Goal: Information Seeking & Learning: Learn about a topic

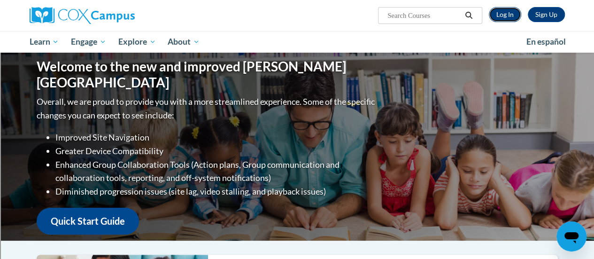
click at [512, 16] on link "Log In" at bounding box center [505, 14] width 32 height 15
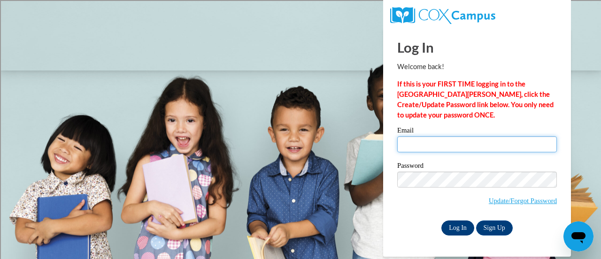
type input "sestkri@sdmfschools.org"
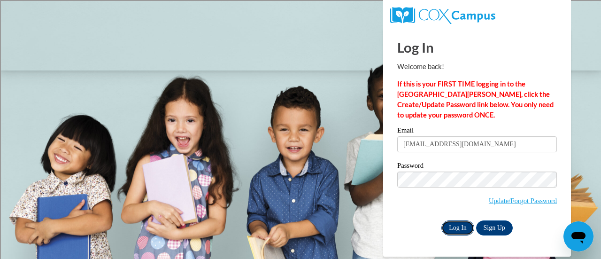
click at [458, 226] on input "Log In" at bounding box center [458, 227] width 33 height 15
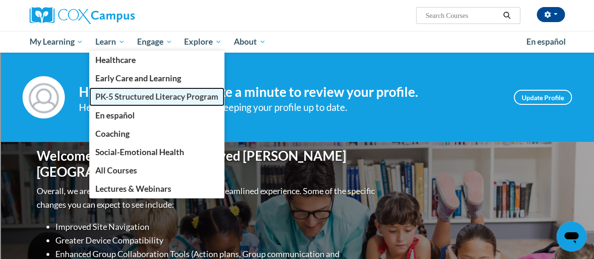
click at [118, 100] on span "PK-5 Structured Literacy Program" at bounding box center [156, 97] width 123 height 10
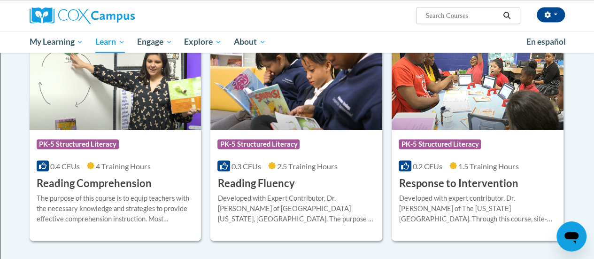
scroll to position [819, 0]
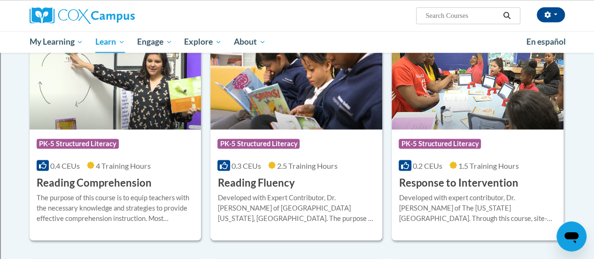
click at [266, 185] on h3 "Reading Fluency" at bounding box center [255, 182] width 77 height 15
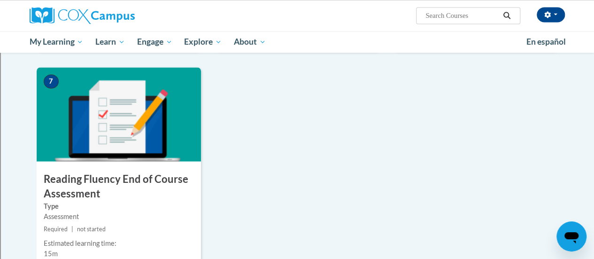
scroll to position [712, 0]
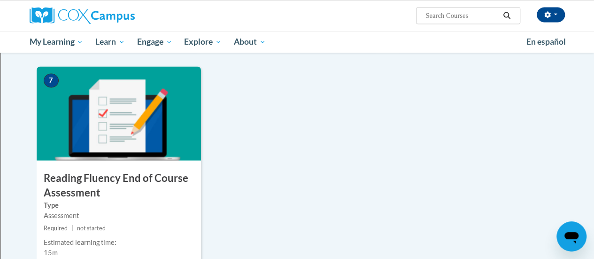
click at [110, 197] on h3 "Reading Fluency End of Course Assessment" at bounding box center [119, 185] width 164 height 29
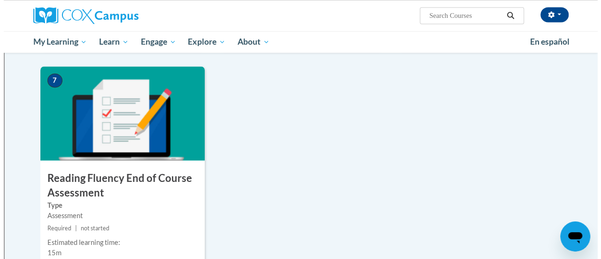
scroll to position [745, 0]
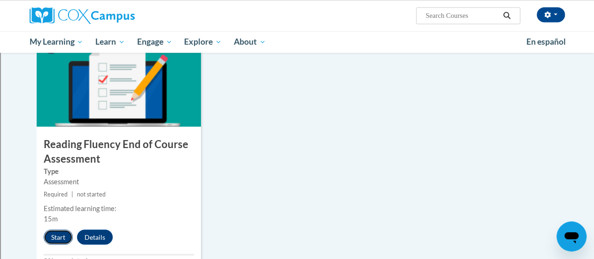
click at [63, 233] on button "Start" at bounding box center [58, 236] width 29 height 15
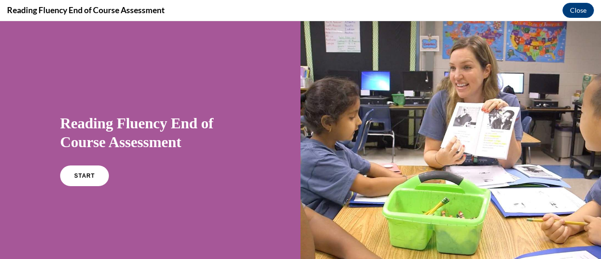
scroll to position [0, 0]
click at [87, 173] on span "START" at bounding box center [85, 175] width 22 height 7
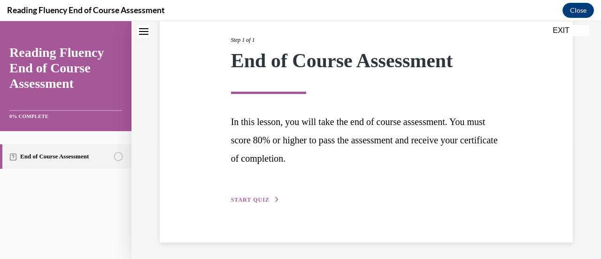
scroll to position [118, 0]
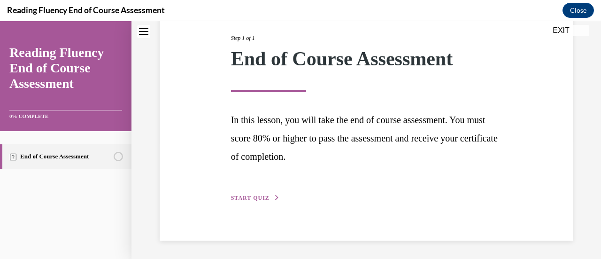
click at [249, 198] on span "START QUIZ" at bounding box center [250, 197] width 39 height 7
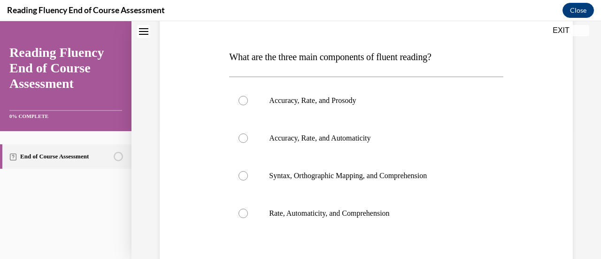
scroll to position [133, 0]
drag, startPoint x: 242, startPoint y: 100, endPoint x: 245, endPoint y: 105, distance: 5.3
click at [245, 105] on label "Accuracy, Rate, and Prosody" at bounding box center [366, 100] width 274 height 38
click at [245, 105] on input "Accuracy, Rate, and Prosody" at bounding box center [243, 99] width 9 height 9
radio input "true"
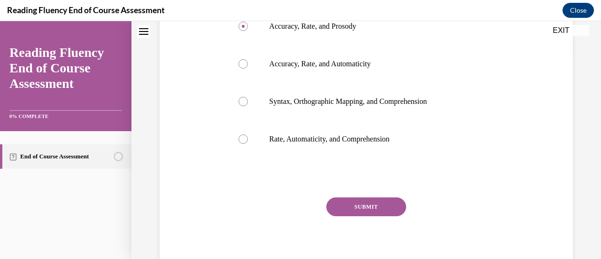
scroll to position [212, 0]
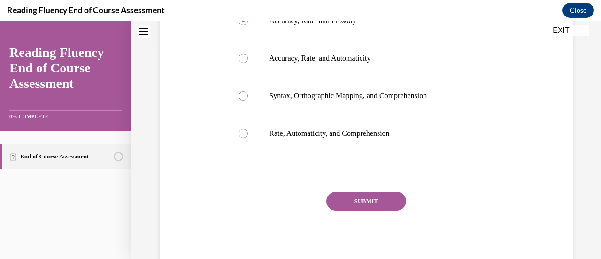
click at [385, 200] on button "SUBMIT" at bounding box center [366, 201] width 80 height 19
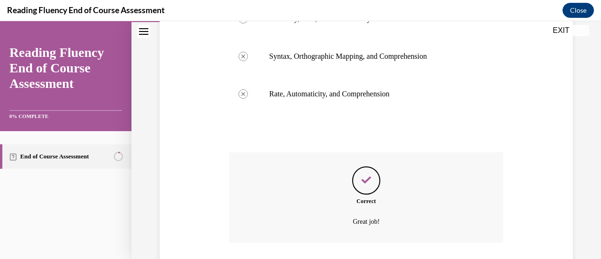
scroll to position [317, 0]
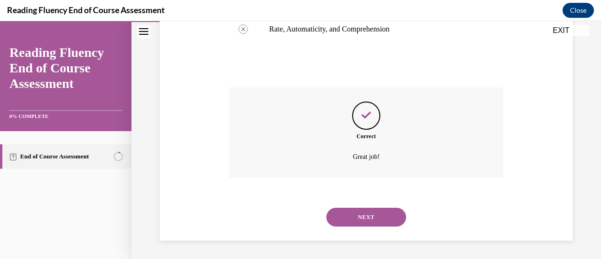
click at [370, 217] on button "NEXT" at bounding box center [366, 217] width 80 height 19
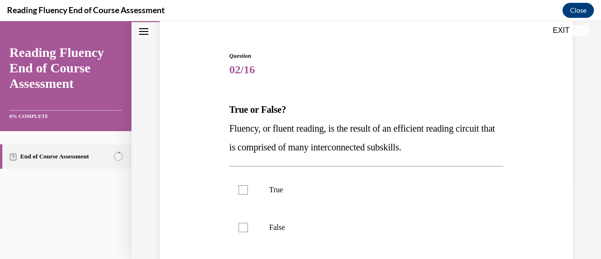
scroll to position [79, 0]
click at [242, 188] on div at bounding box center [243, 189] width 9 height 9
click at [242, 188] on input "True" at bounding box center [243, 189] width 9 height 9
checkbox input "true"
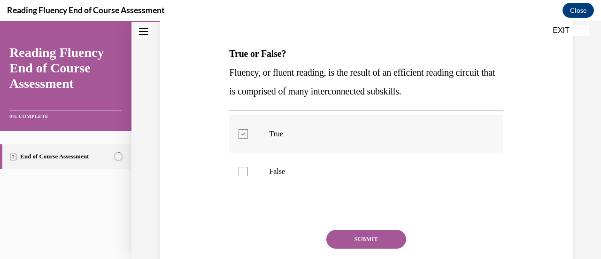
scroll to position [173, 0]
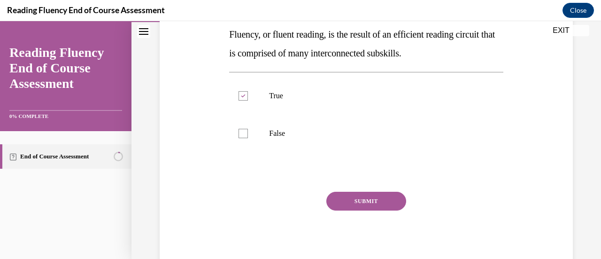
click at [357, 199] on button "SUBMIT" at bounding box center [366, 201] width 80 height 19
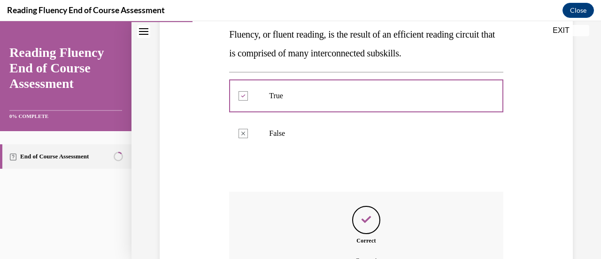
scroll to position [277, 0]
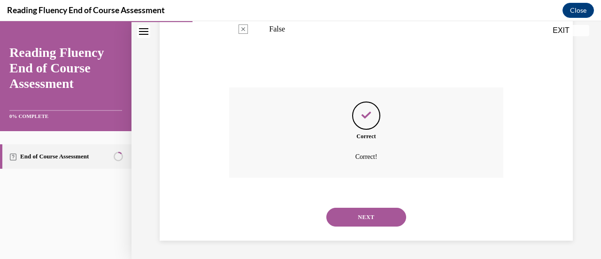
click at [366, 218] on button "NEXT" at bounding box center [366, 217] width 80 height 19
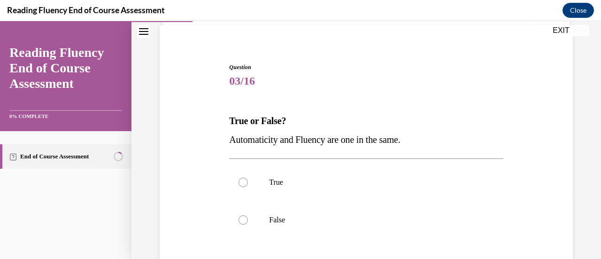
scroll to position [70, 0]
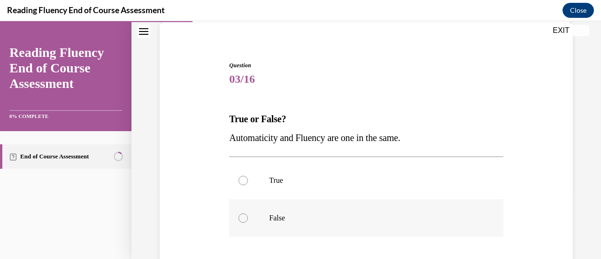
click at [242, 217] on div at bounding box center [243, 217] width 9 height 9
click at [242, 217] on input "False" at bounding box center [243, 217] width 9 height 9
radio input "true"
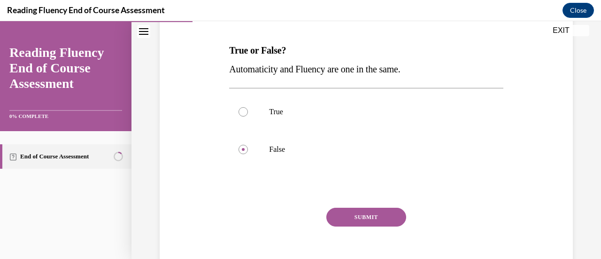
click at [372, 218] on button "SUBMIT" at bounding box center [366, 217] width 80 height 19
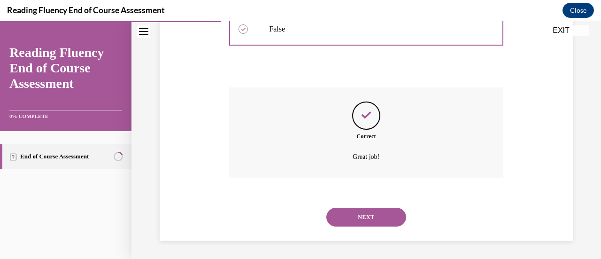
click at [372, 218] on button "NEXT" at bounding box center [366, 217] width 80 height 19
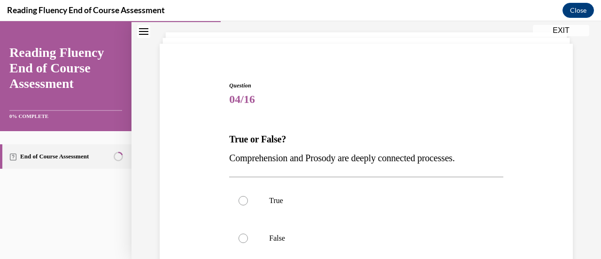
scroll to position [53, 0]
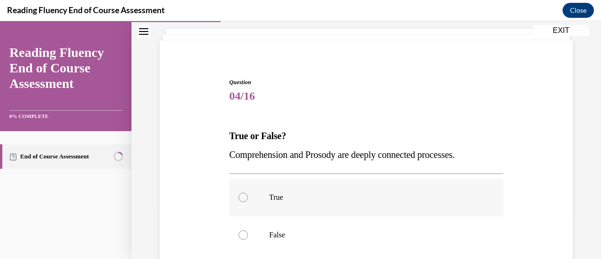
click at [246, 193] on label "True" at bounding box center [366, 198] width 274 height 38
click at [246, 193] on input "True" at bounding box center [243, 197] width 9 height 9
radio input "true"
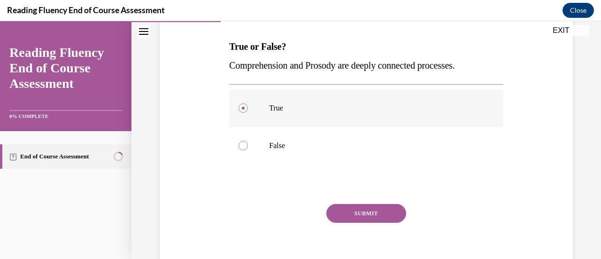
scroll to position [154, 0]
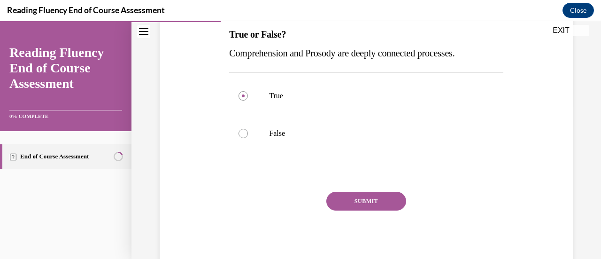
click at [366, 196] on button "SUBMIT" at bounding box center [366, 201] width 80 height 19
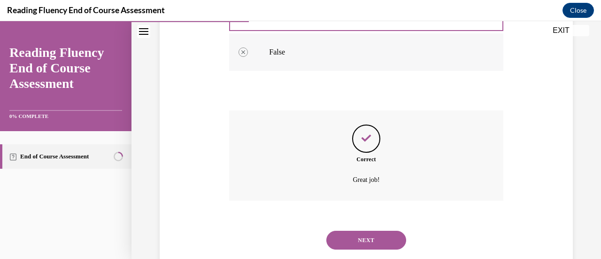
scroll to position [236, 0]
click at [371, 236] on button "NEXT" at bounding box center [366, 239] width 80 height 19
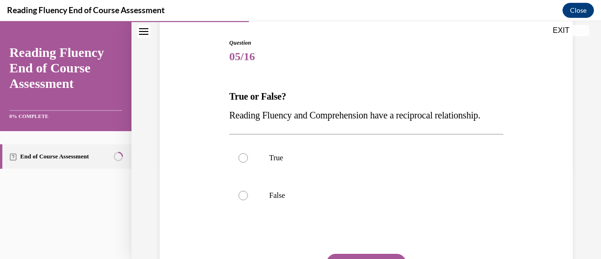
scroll to position [95, 0]
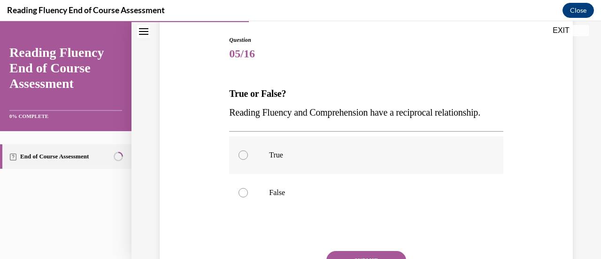
click at [243, 160] on div at bounding box center [243, 154] width 9 height 9
click at [243, 160] on input "True" at bounding box center [243, 154] width 9 height 9
radio input "true"
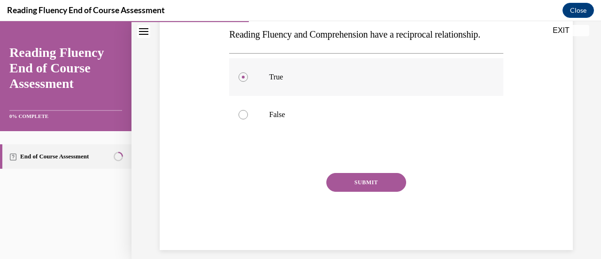
scroll to position [172, 0]
click at [372, 192] on button "SUBMIT" at bounding box center [366, 182] width 80 height 19
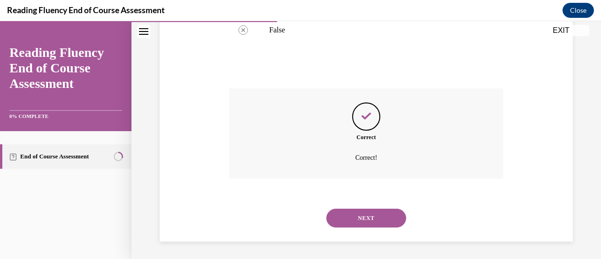
scroll to position [277, 0]
click at [373, 219] on button "NEXT" at bounding box center [366, 216] width 80 height 19
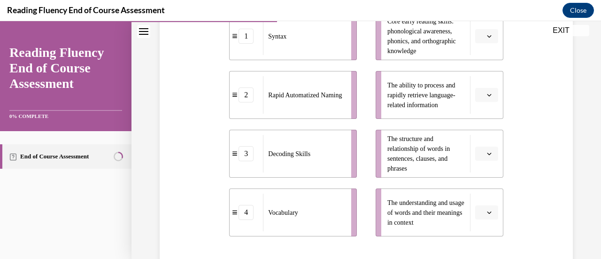
scroll to position [238, 0]
click at [481, 153] on span "Please select an option" at bounding box center [482, 152] width 3 height 9
click at [475, 78] on span "1" at bounding box center [476, 76] width 3 height 8
click at [487, 212] on icon "button" at bounding box center [489, 212] width 5 height 5
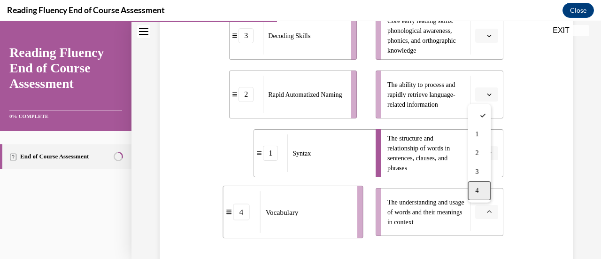
click at [478, 194] on div "4" at bounding box center [479, 190] width 23 height 19
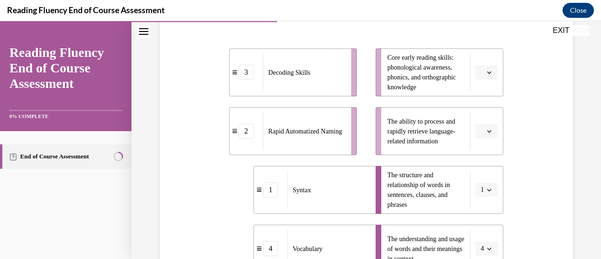
scroll to position [201, 0]
click at [487, 129] on icon "button" at bounding box center [489, 131] width 5 height 5
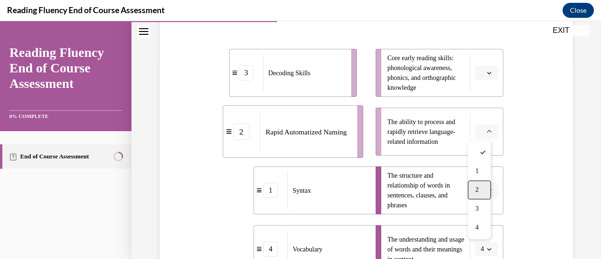
click at [481, 186] on div "2" at bounding box center [479, 189] width 23 height 19
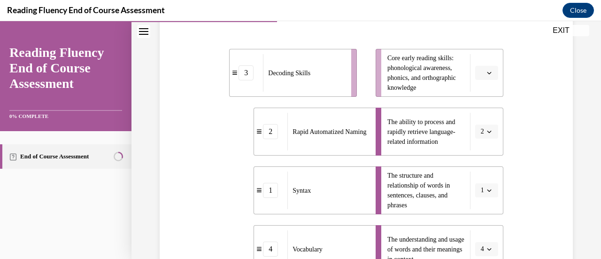
click at [487, 72] on icon "button" at bounding box center [489, 72] width 5 height 5
click at [479, 150] on span "3" at bounding box center [476, 150] width 3 height 8
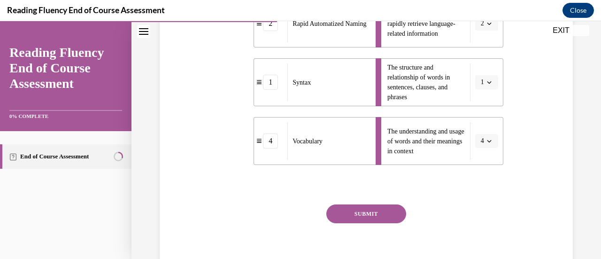
scroll to position [309, 0]
click at [380, 216] on button "SUBMIT" at bounding box center [366, 213] width 80 height 19
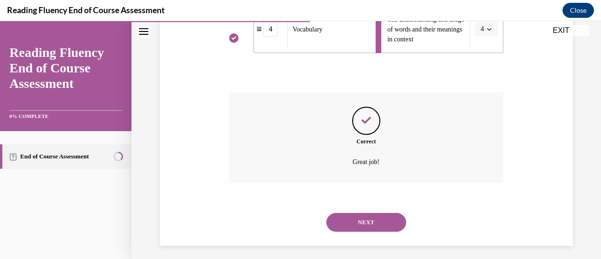
scroll to position [426, 0]
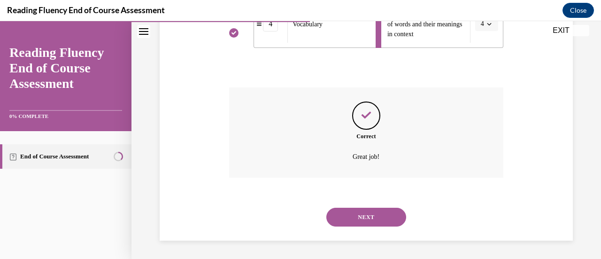
drag, startPoint x: 380, startPoint y: 216, endPoint x: 378, endPoint y: 211, distance: 5.1
click at [378, 211] on button "NEXT" at bounding box center [366, 217] width 80 height 19
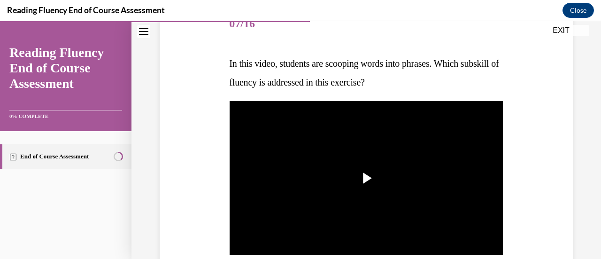
scroll to position [125, 0]
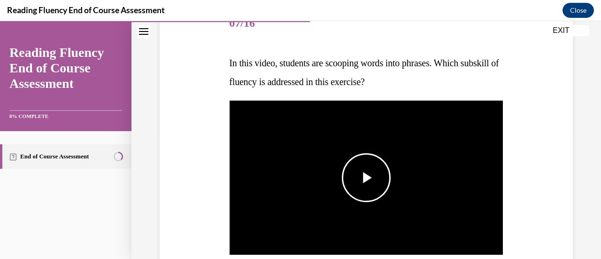
click at [366, 178] on span "Video player" at bounding box center [366, 178] width 0 height 0
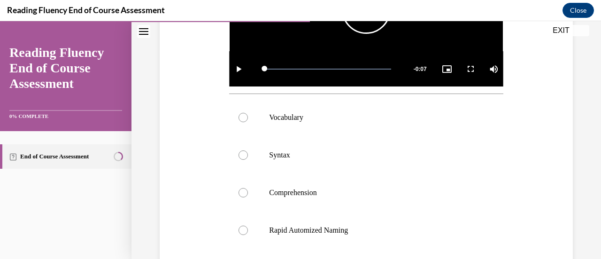
scroll to position [293, 0]
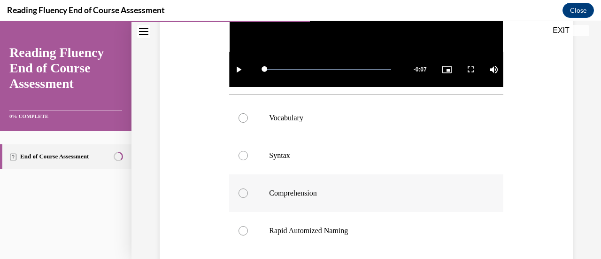
click at [244, 188] on div at bounding box center [243, 192] width 9 height 9
click at [244, 188] on input "Comprehension" at bounding box center [243, 192] width 9 height 9
radio input "true"
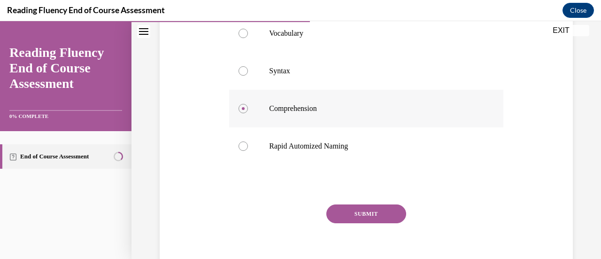
scroll to position [378, 0]
click at [380, 205] on button "SUBMIT" at bounding box center [366, 213] width 80 height 19
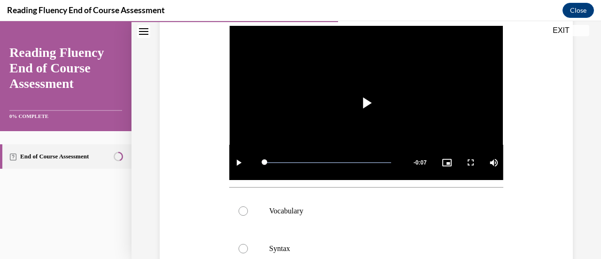
scroll to position [195, 0]
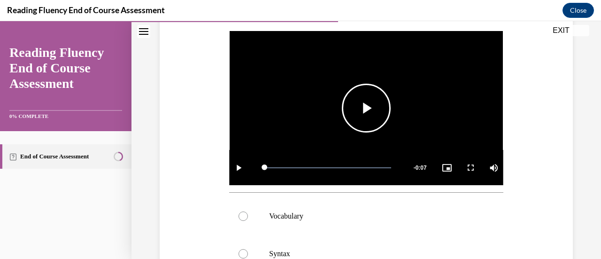
click at [366, 108] on span "Video player" at bounding box center [366, 108] width 0 height 0
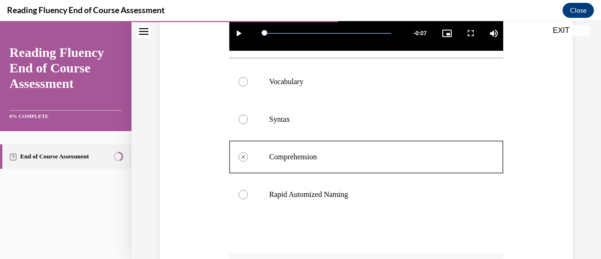
scroll to position [331, 0]
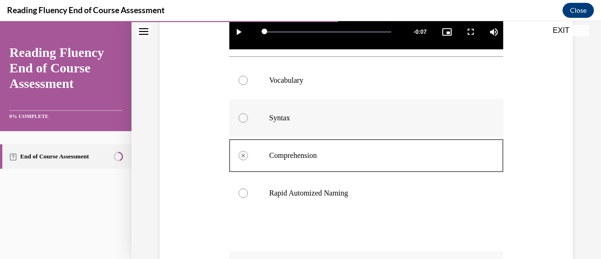
click at [241, 114] on div at bounding box center [243, 117] width 9 height 9
click at [291, 113] on p "Syntax" at bounding box center [374, 117] width 210 height 9
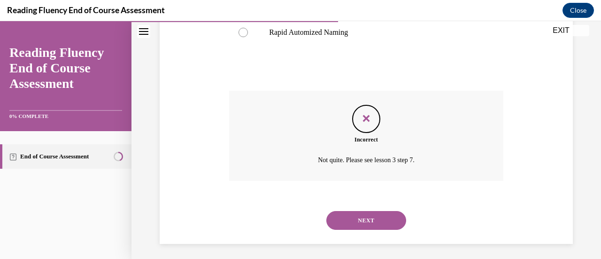
scroll to position [492, 0]
click at [364, 217] on button "NEXT" at bounding box center [366, 219] width 80 height 19
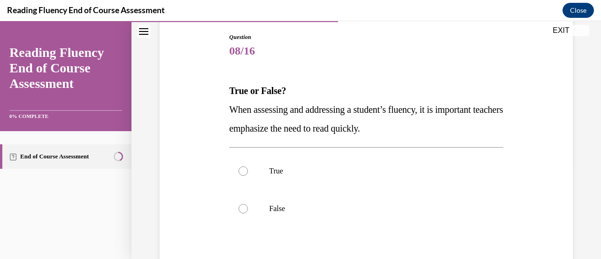
scroll to position [99, 0]
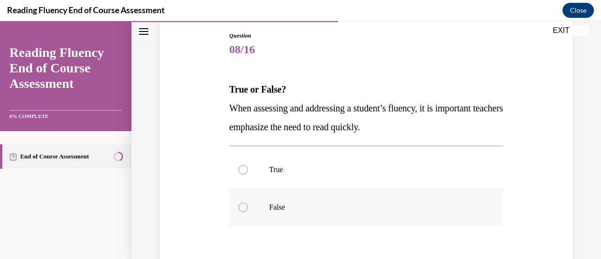
click at [244, 206] on div at bounding box center [243, 206] width 9 height 9
click at [244, 206] on input "False" at bounding box center [243, 206] width 9 height 9
radio input "true"
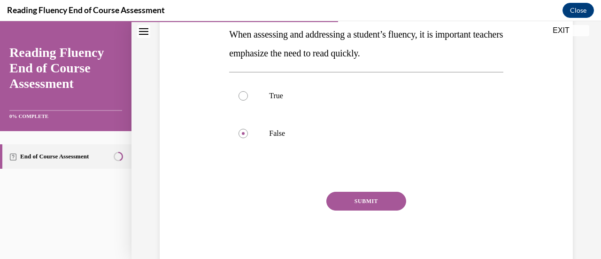
click at [374, 200] on button "SUBMIT" at bounding box center [366, 201] width 80 height 19
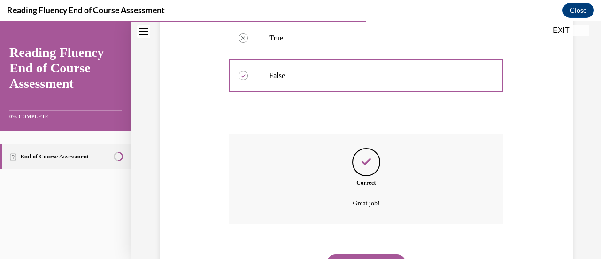
scroll to position [277, 0]
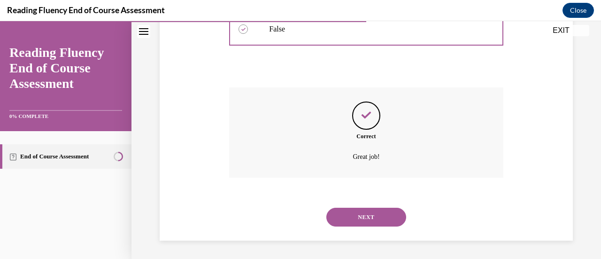
click at [372, 212] on button "NEXT" at bounding box center [366, 217] width 80 height 19
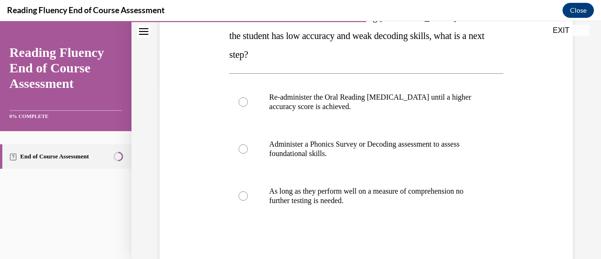
scroll to position [172, 0]
click at [242, 147] on div at bounding box center [243, 148] width 9 height 9
click at [242, 147] on input "Administer a Phonics Survey or Decoding assessment to assess foundational skill…" at bounding box center [243, 148] width 9 height 9
radio input "true"
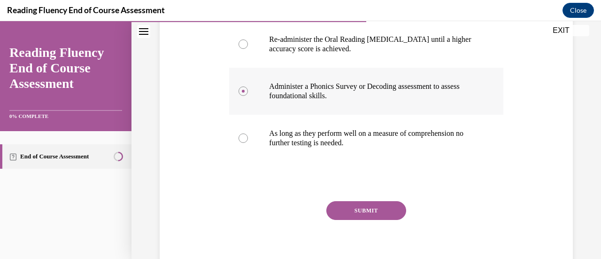
scroll to position [232, 0]
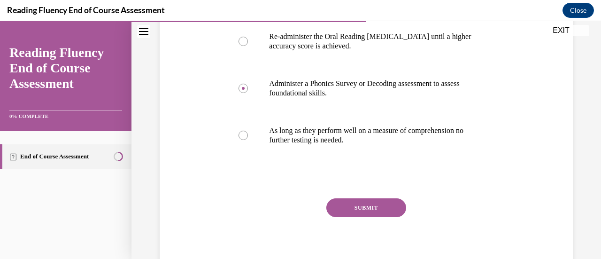
click at [364, 207] on button "SUBMIT" at bounding box center [366, 207] width 80 height 19
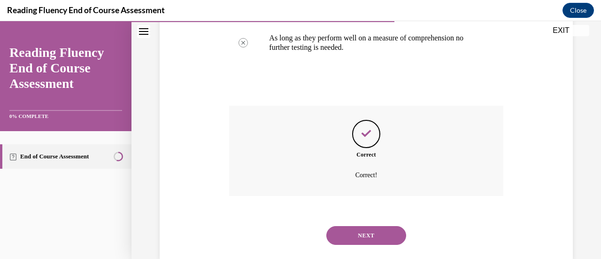
scroll to position [343, 0]
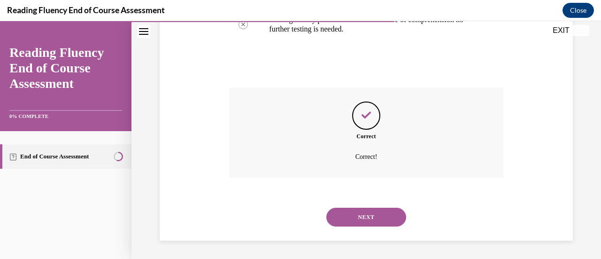
click at [364, 211] on button "NEXT" at bounding box center [366, 217] width 80 height 19
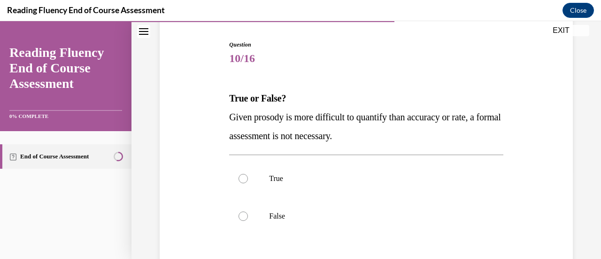
scroll to position [91, 0]
click at [241, 216] on div at bounding box center [243, 215] width 9 height 9
click at [241, 216] on input "False" at bounding box center [243, 215] width 9 height 9
radio input "true"
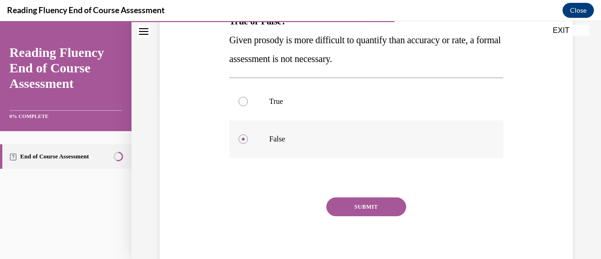
scroll to position [173, 0]
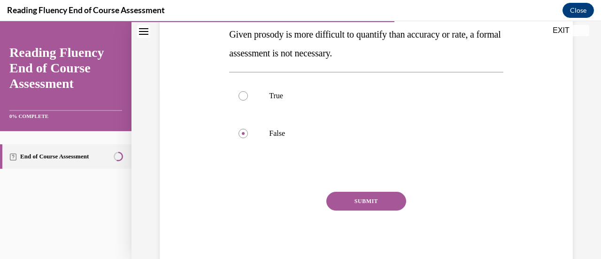
click at [372, 201] on button "SUBMIT" at bounding box center [366, 201] width 80 height 19
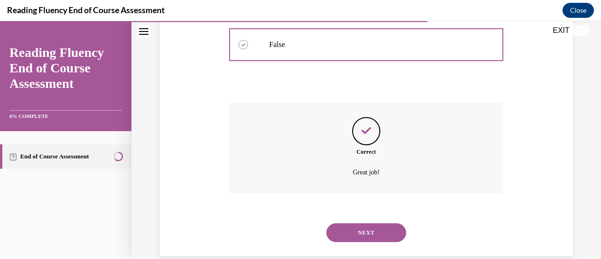
scroll to position [277, 0]
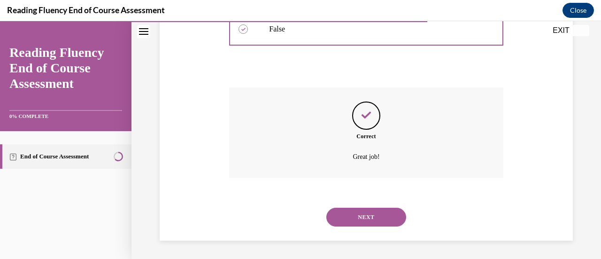
click at [371, 210] on button "NEXT" at bounding box center [366, 217] width 80 height 19
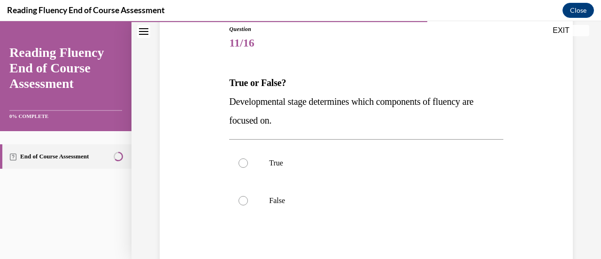
scroll to position [109, 0]
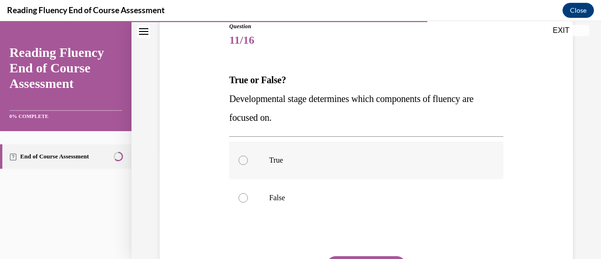
click at [241, 160] on div at bounding box center [243, 159] width 9 height 9
click at [241, 160] on input "True" at bounding box center [243, 159] width 9 height 9
radio input "true"
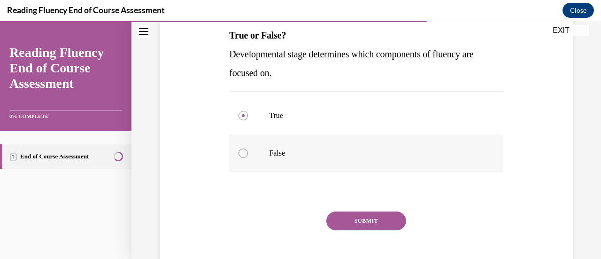
scroll to position [154, 0]
click at [363, 222] on button "SUBMIT" at bounding box center [366, 220] width 80 height 19
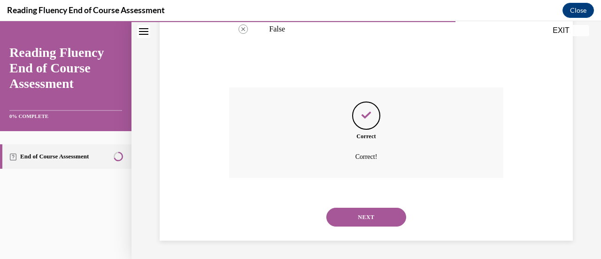
click at [363, 222] on button "NEXT" at bounding box center [366, 217] width 80 height 19
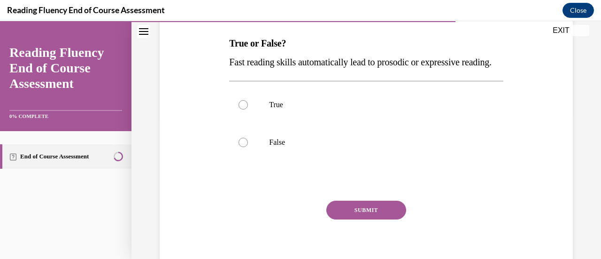
scroll to position [146, 0]
click at [245, 147] on div at bounding box center [243, 141] width 9 height 9
click at [245, 147] on input "False" at bounding box center [243, 141] width 9 height 9
radio input "true"
click at [361, 219] on button "SUBMIT" at bounding box center [366, 209] width 80 height 19
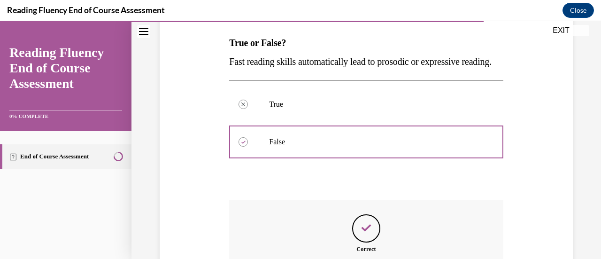
scroll to position [277, 0]
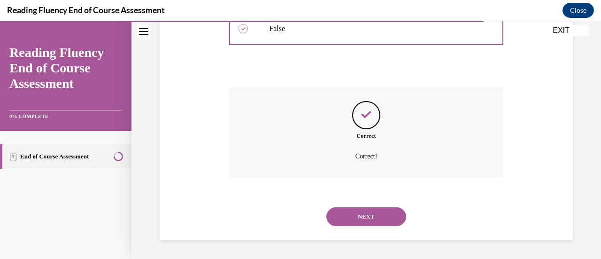
click at [357, 217] on button "NEXT" at bounding box center [366, 216] width 80 height 19
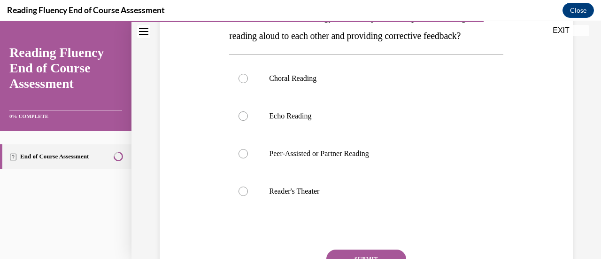
scroll to position [174, 0]
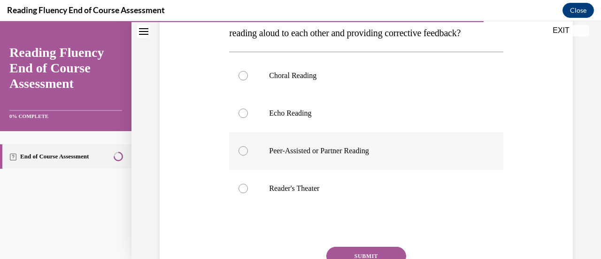
click at [241, 155] on div at bounding box center [243, 150] width 9 height 9
click at [241, 155] on input "Peer-Assisted or Partner Reading" at bounding box center [243, 150] width 9 height 9
radio input "true"
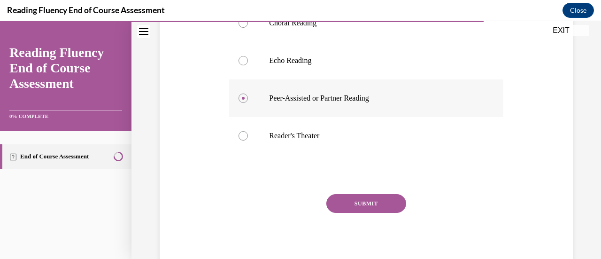
scroll to position [227, 0]
click at [385, 212] on button "SUBMIT" at bounding box center [366, 203] width 80 height 19
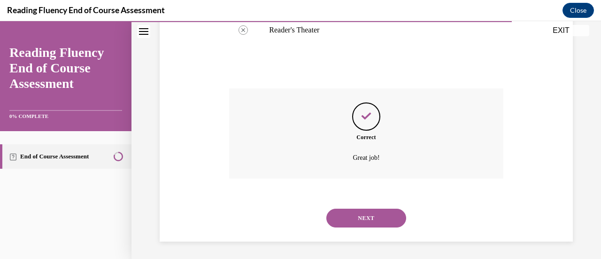
scroll to position [352, 0]
click at [380, 218] on button "NEXT" at bounding box center [366, 216] width 80 height 19
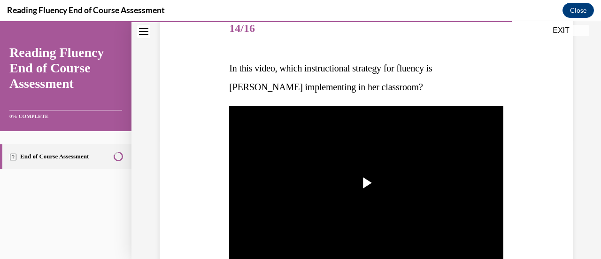
scroll to position [135, 0]
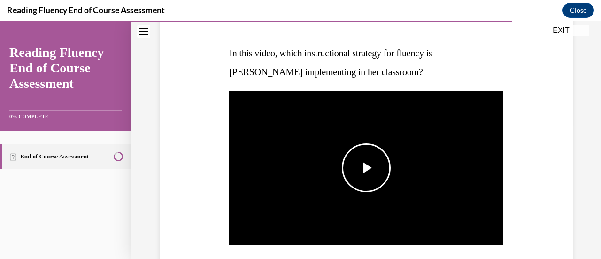
click at [366, 168] on span "Video player" at bounding box center [366, 168] width 0 height 0
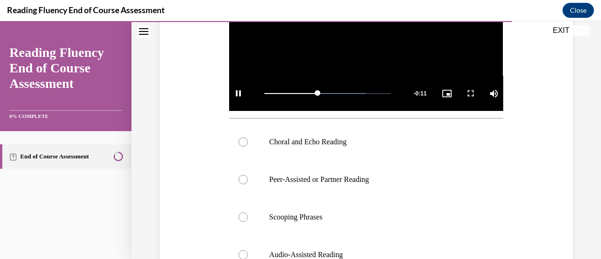
scroll to position [272, 0]
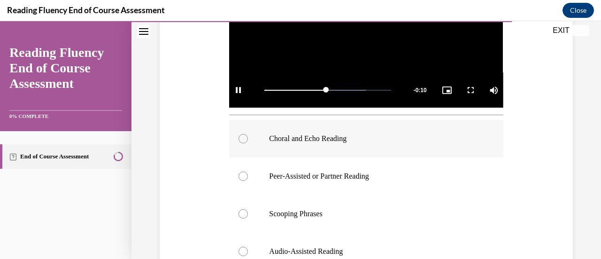
click at [243, 136] on div at bounding box center [243, 138] width 9 height 9
click at [243, 136] on input "Choral and Echo Reading" at bounding box center [243, 138] width 9 height 9
radio input "true"
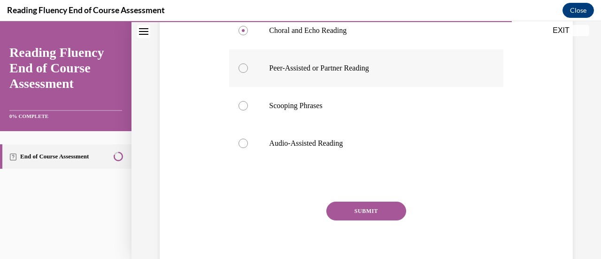
scroll to position [381, 0]
click at [381, 206] on button "SUBMIT" at bounding box center [366, 210] width 80 height 19
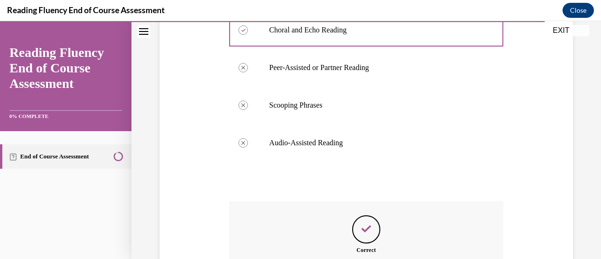
scroll to position [492, 0]
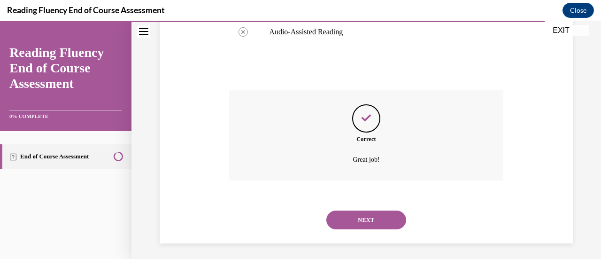
click at [368, 218] on button "NEXT" at bounding box center [366, 219] width 80 height 19
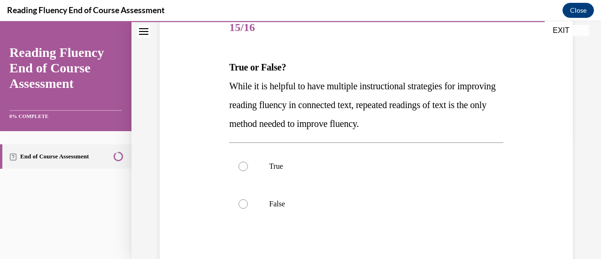
scroll to position [124, 0]
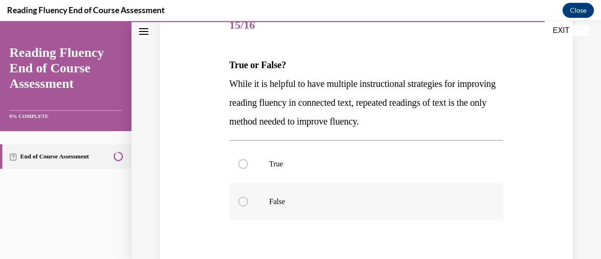
click at [244, 201] on div at bounding box center [243, 201] width 9 height 9
click at [244, 201] on input "False" at bounding box center [243, 201] width 9 height 9
radio input "true"
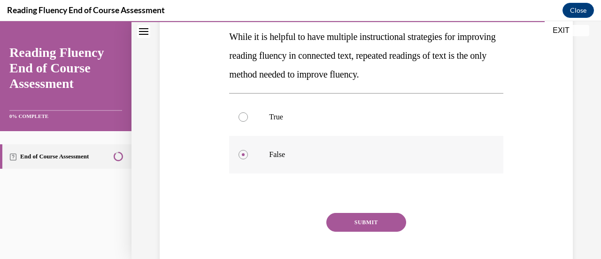
scroll to position [192, 0]
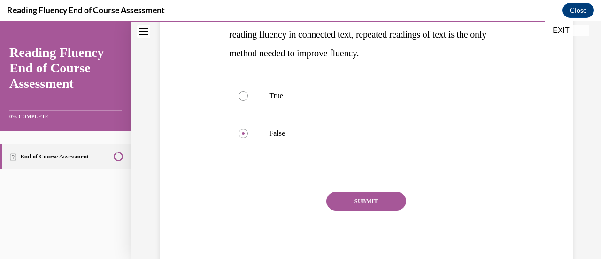
click at [361, 202] on button "SUBMIT" at bounding box center [366, 201] width 80 height 19
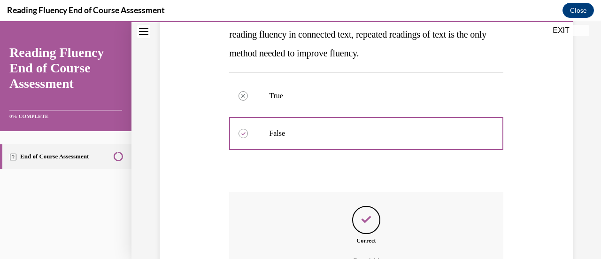
scroll to position [296, 0]
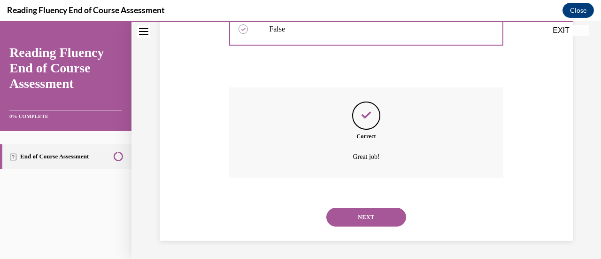
click at [364, 215] on button "NEXT" at bounding box center [366, 217] width 80 height 19
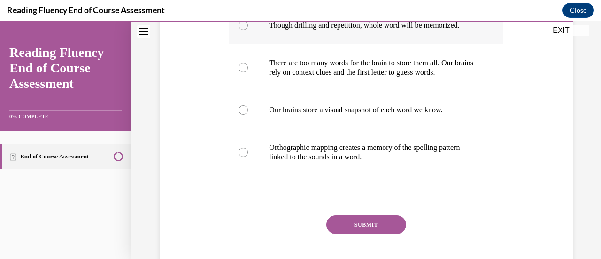
scroll to position [206, 0]
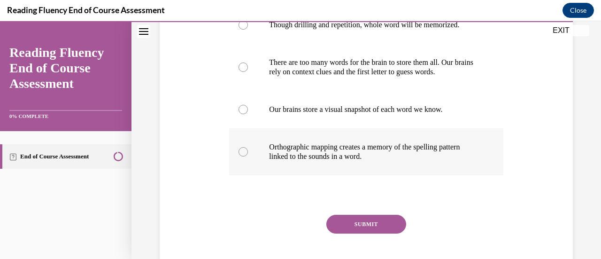
click at [244, 151] on div at bounding box center [243, 151] width 9 height 9
click at [244, 151] on input "Orthographic mapping creates a memory of the spelling pattern linked to the sou…" at bounding box center [243, 151] width 9 height 9
radio input "true"
click at [372, 218] on button "SUBMIT" at bounding box center [366, 224] width 80 height 19
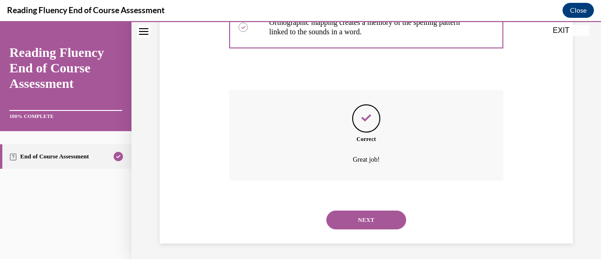
scroll to position [334, 0]
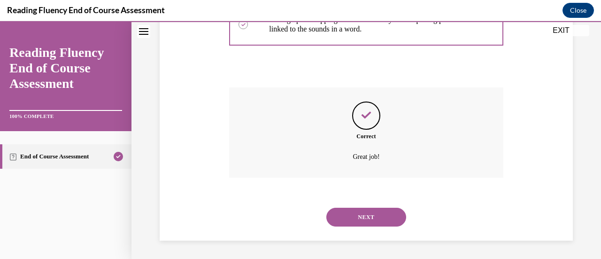
click at [372, 218] on button "NEXT" at bounding box center [366, 217] width 80 height 19
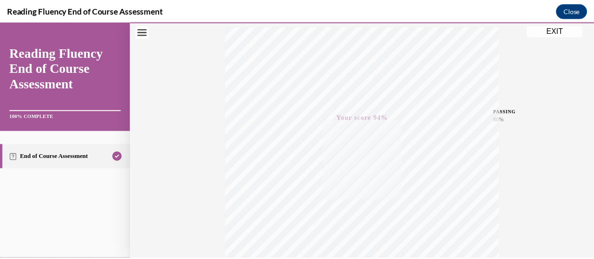
scroll to position [158, 0]
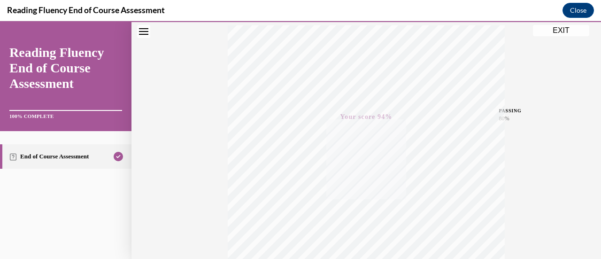
click at [559, 31] on button "EXIT" at bounding box center [561, 30] width 56 height 11
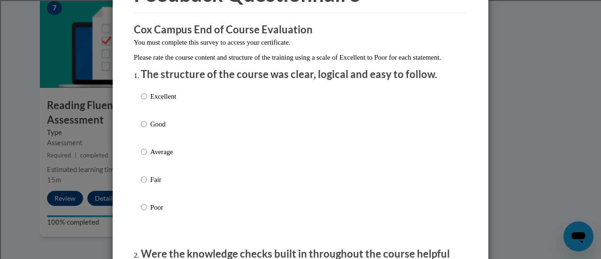
scroll to position [66, 0]
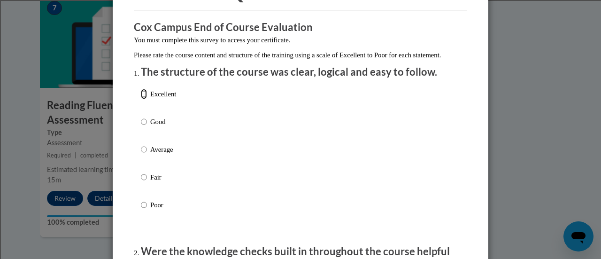
click at [141, 99] on input "Excellent" at bounding box center [144, 94] width 6 height 10
radio input "true"
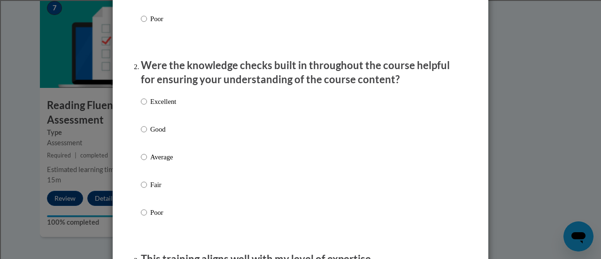
scroll to position [253, 0]
click at [141, 134] on input "Good" at bounding box center [144, 129] width 6 height 10
radio input "true"
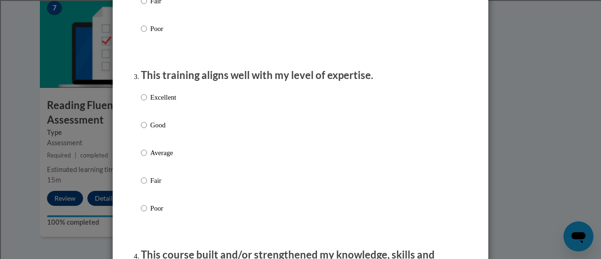
scroll to position [439, 0]
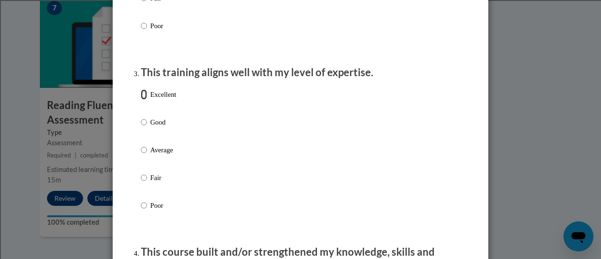
click at [141, 100] on input "Excellent" at bounding box center [144, 94] width 6 height 10
radio input "true"
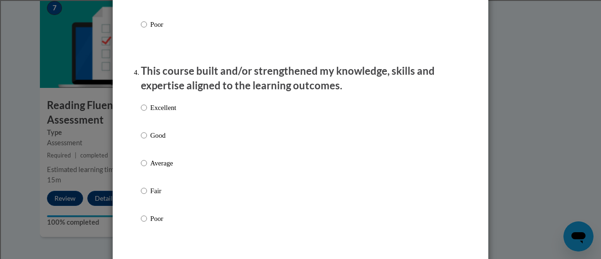
scroll to position [622, 0]
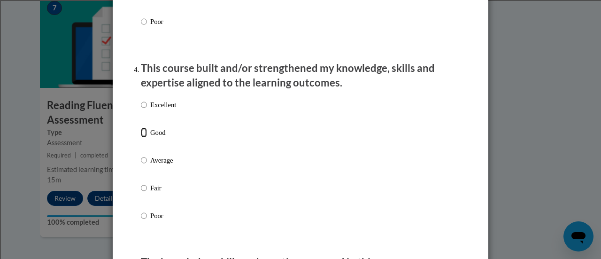
click at [141, 138] on input "Good" at bounding box center [144, 132] width 6 height 10
radio input "true"
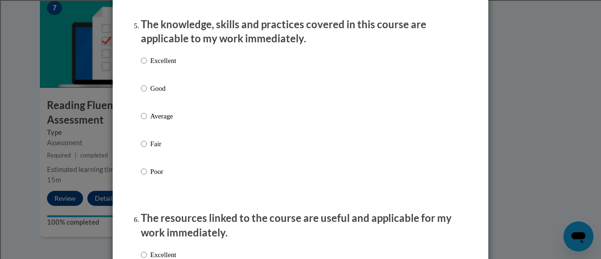
scroll to position [860, 0]
click at [141, 94] on input "Good" at bounding box center [144, 89] width 6 height 10
radio input "true"
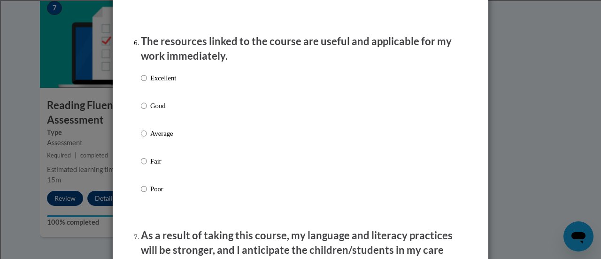
scroll to position [1037, 0]
click at [141, 110] on input "Good" at bounding box center [144, 105] width 6 height 10
radio input "true"
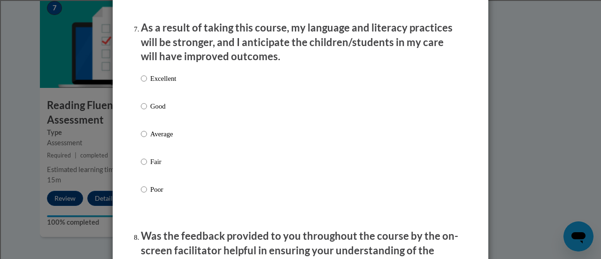
scroll to position [1246, 0]
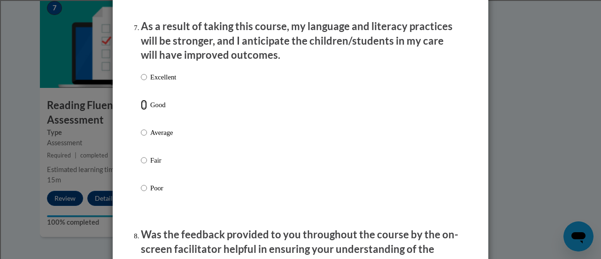
click at [141, 110] on input "Good" at bounding box center [144, 105] width 6 height 10
radio input "true"
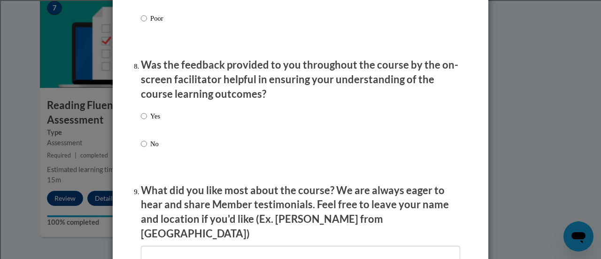
scroll to position [1420, 0]
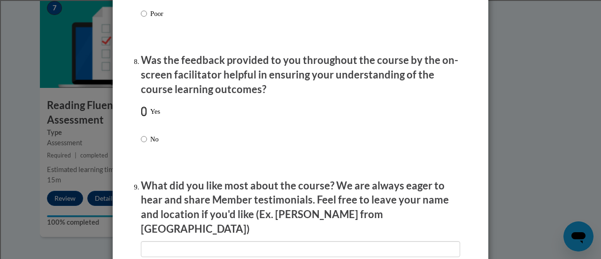
click at [141, 116] on input "Yes" at bounding box center [144, 111] width 6 height 10
radio input "true"
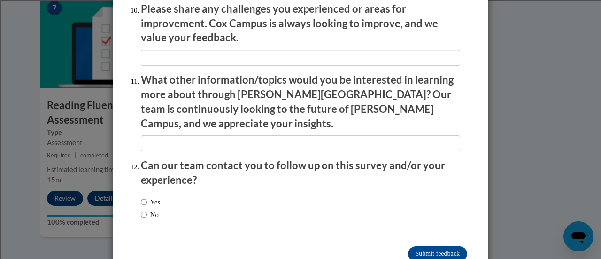
scroll to position [1694, 0]
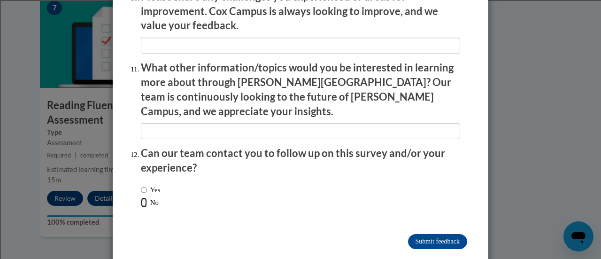
click at [141, 197] on input "No" at bounding box center [144, 202] width 6 height 10
radio input "true"
click at [420, 234] on input "Submit feedback" at bounding box center [437, 241] width 59 height 15
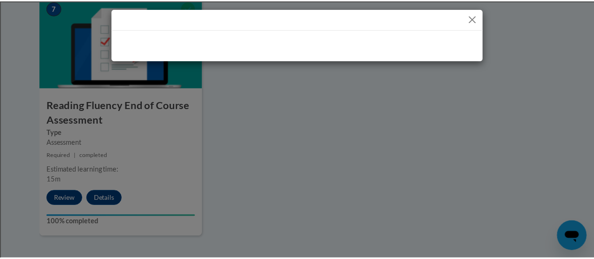
scroll to position [0, 0]
